Goal: Transaction & Acquisition: Book appointment/travel/reservation

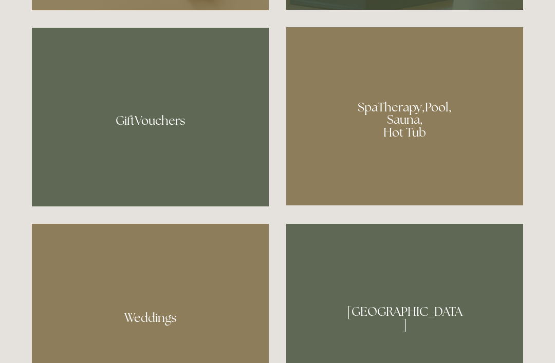
scroll to position [782, 0]
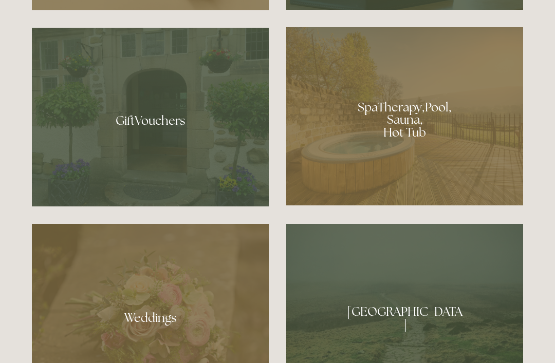
click at [390, 155] on div at bounding box center [404, 116] width 237 height 178
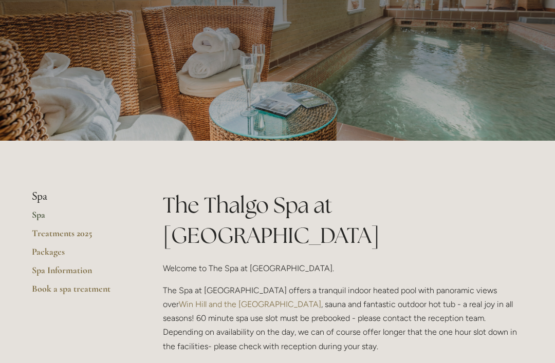
scroll to position [83, 0]
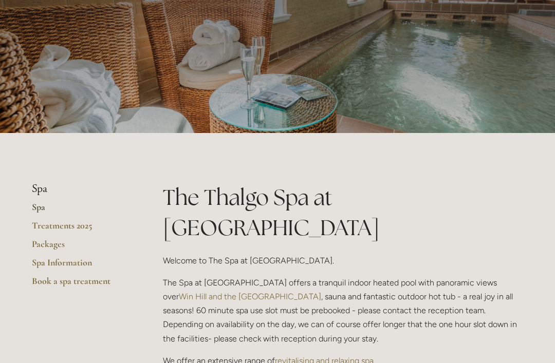
click at [39, 207] on link "Spa" at bounding box center [81, 210] width 98 height 18
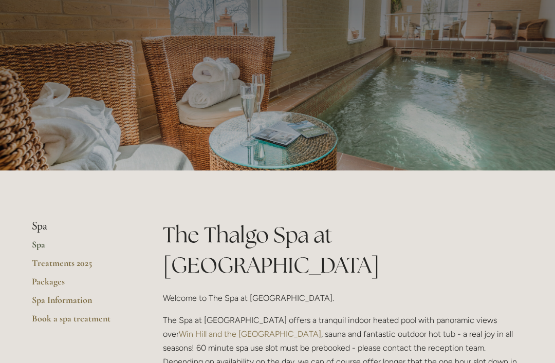
scroll to position [45, 0]
click at [76, 267] on link "Treatments 2025" at bounding box center [81, 267] width 98 height 18
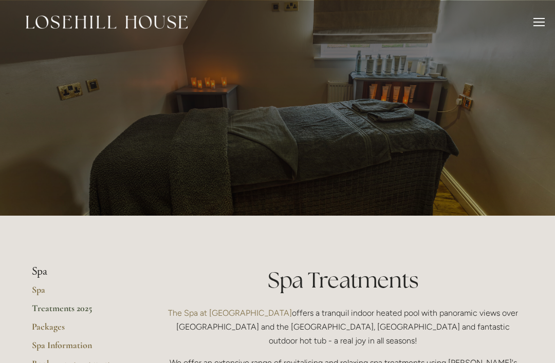
click at [37, 290] on link "Spa" at bounding box center [81, 293] width 98 height 18
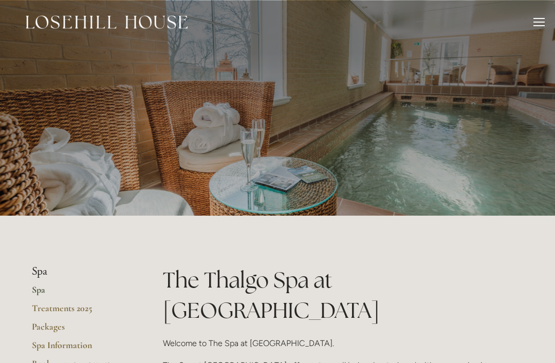
click at [41, 273] on li "Spa" at bounding box center [81, 271] width 98 height 13
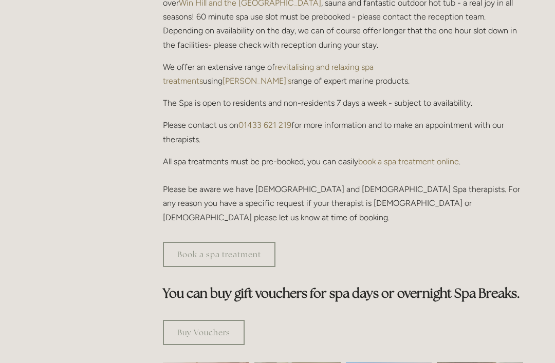
scroll to position [376, 0]
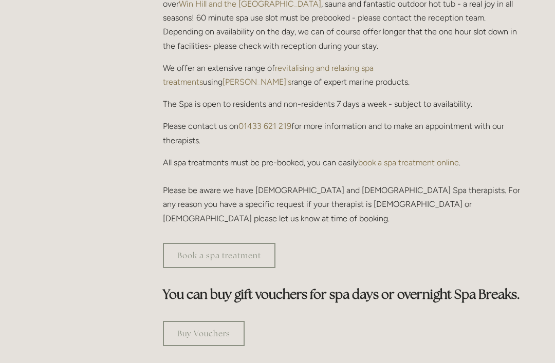
click at [209, 243] on link "Book a spa treatment" at bounding box center [219, 255] width 113 height 25
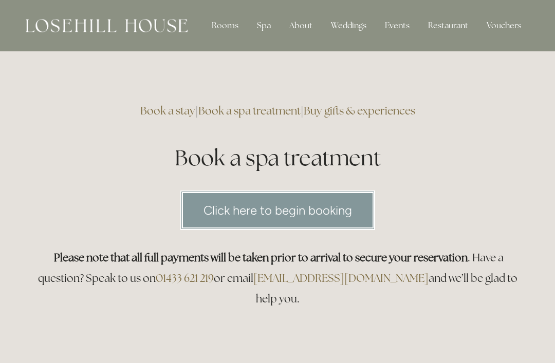
click at [274, 214] on link "Click here to begin booking" at bounding box center [277, 211] width 195 height 40
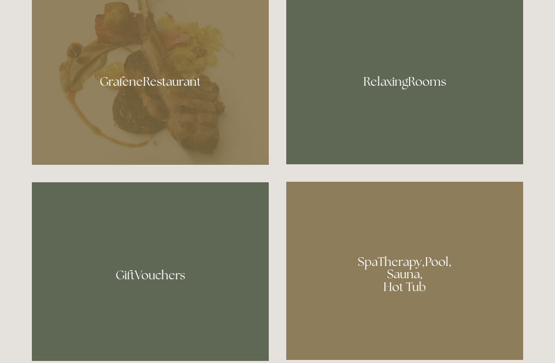
scroll to position [628, 0]
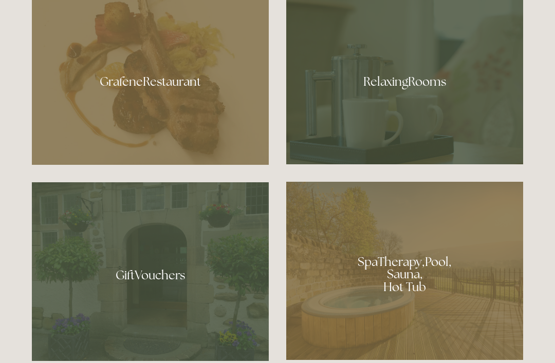
click at [382, 315] on div at bounding box center [404, 271] width 237 height 178
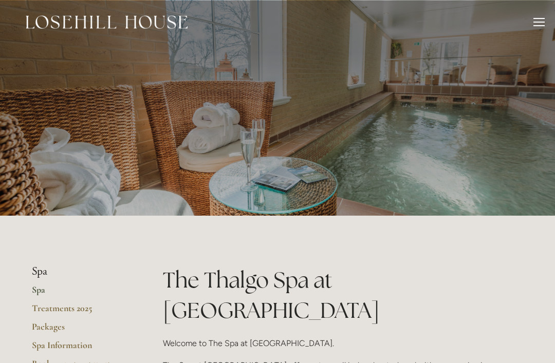
click at [44, 288] on link "Spa" at bounding box center [81, 293] width 98 height 18
